Goal: Task Accomplishment & Management: Manage account settings

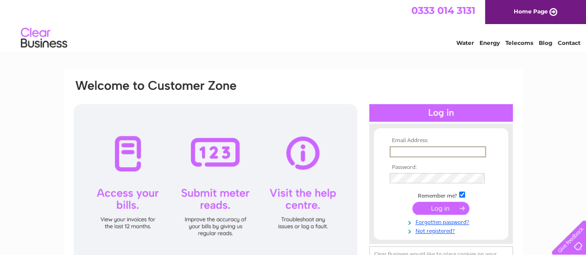
click at [406, 146] on input "text" at bounding box center [437, 151] width 96 height 11
type input "[EMAIL_ADDRESS][DOMAIN_NAME]"
click at [443, 213] on input "submit" at bounding box center [440, 207] width 57 height 13
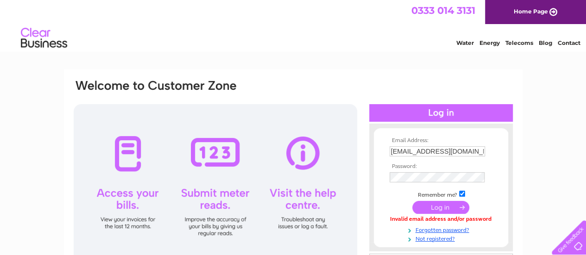
click at [432, 210] on input "submit" at bounding box center [440, 207] width 57 height 13
